Goal: Task Accomplishment & Management: Manage account settings

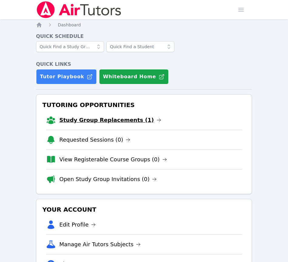
click at [106, 121] on link "Study Group Replacements (1)" at bounding box center [110, 120] width 102 height 8
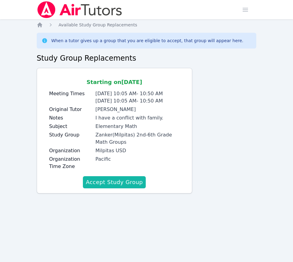
click at [127, 182] on button "Accept Study Group" at bounding box center [114, 182] width 63 height 12
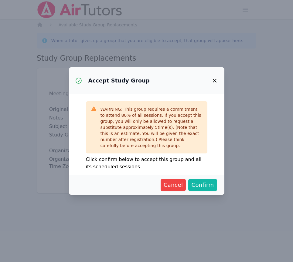
click at [201, 185] on span "Confirm" at bounding box center [202, 185] width 22 height 8
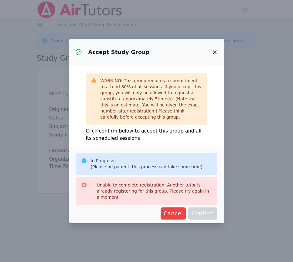
click at [215, 56] on icon "button" at bounding box center [214, 52] width 7 height 7
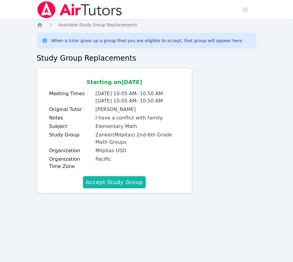
click at [122, 183] on button "Accept Study Group" at bounding box center [114, 182] width 63 height 12
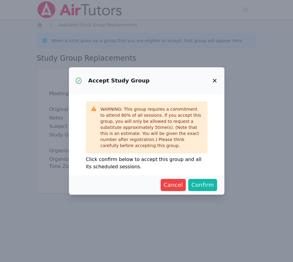
click at [202, 183] on span "Confirm" at bounding box center [202, 185] width 22 height 8
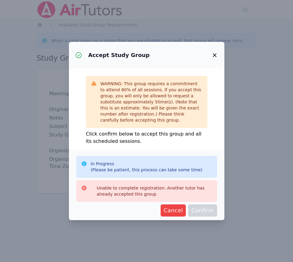
click at [214, 56] on icon "button" at bounding box center [214, 55] width 7 height 7
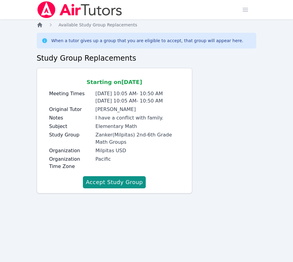
click at [40, 25] on icon "Breadcrumb" at bounding box center [39, 24] width 5 height 5
